Goal: Find specific page/section: Find specific page/section

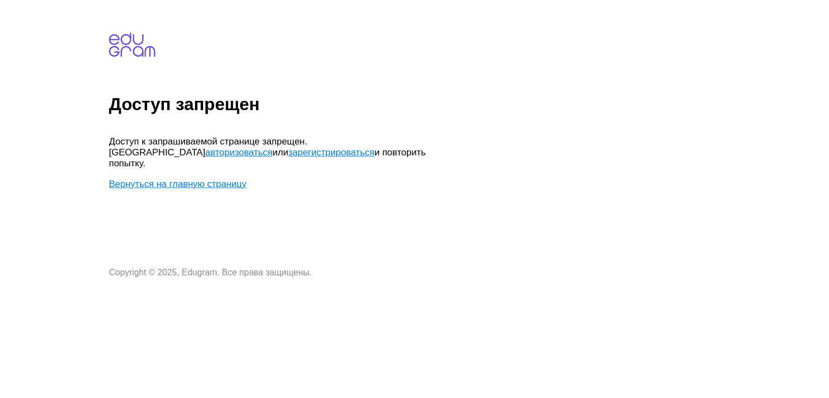
click at [272, 147] on link "авторизоваться" at bounding box center [238, 152] width 67 height 10
click at [190, 179] on link "Вернуться на главную страницу" at bounding box center [178, 184] width 138 height 10
